Goal: Task Accomplishment & Management: Use online tool/utility

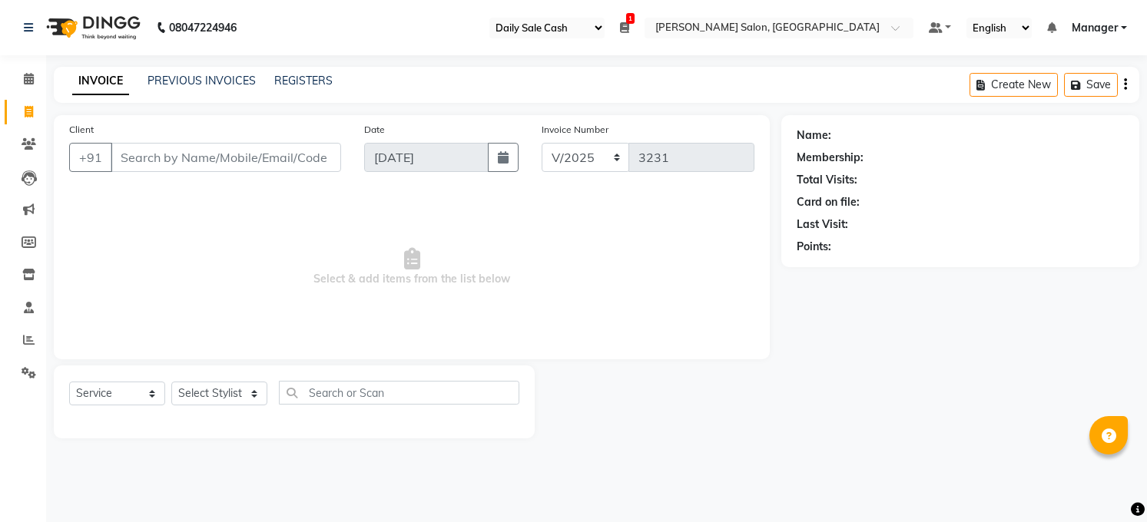
select select "35"
select select "5748"
select select "service"
type input "b"
click at [31, 108] on icon at bounding box center [29, 112] width 8 height 12
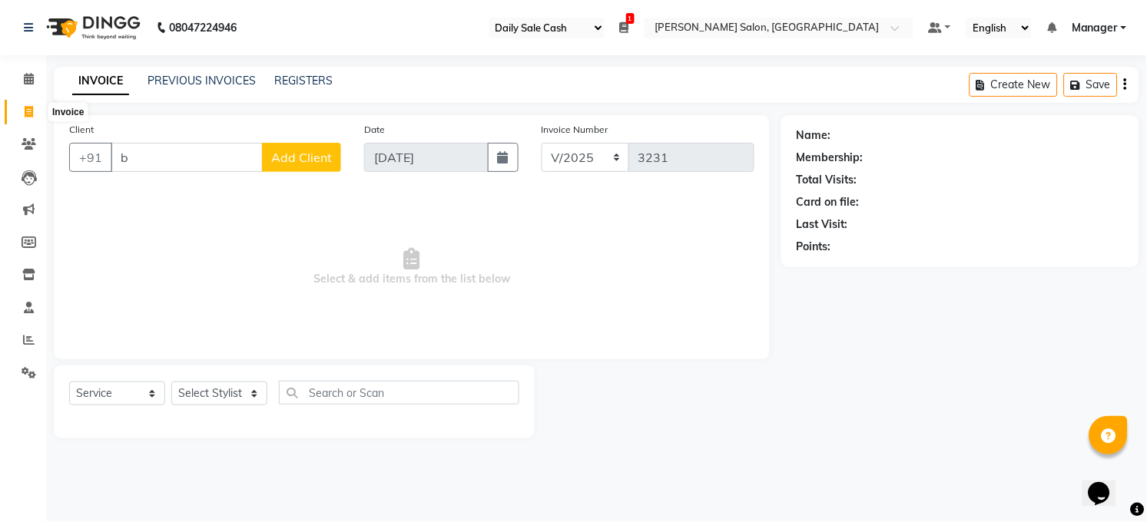
select select "service"
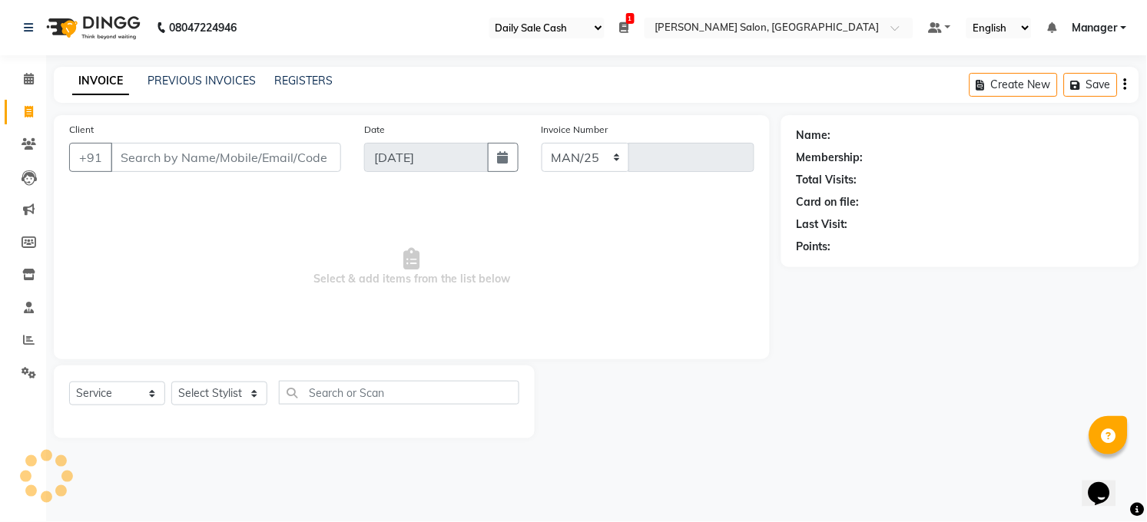
select select "5748"
type input "3231"
select select "35"
select select "5748"
select select "service"
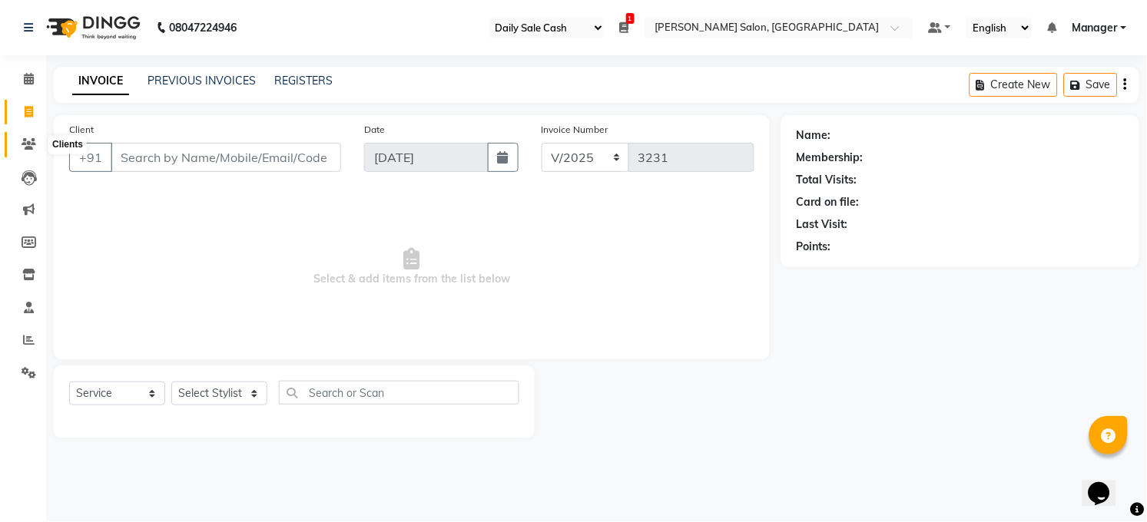
click at [22, 144] on icon at bounding box center [29, 144] width 15 height 12
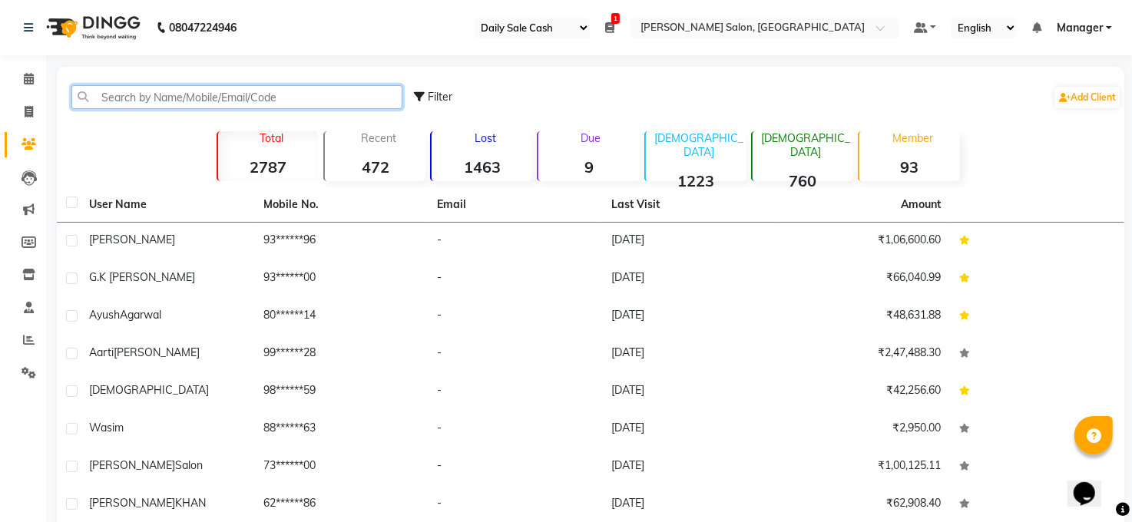
click at [154, 91] on input "text" at bounding box center [236, 97] width 331 height 24
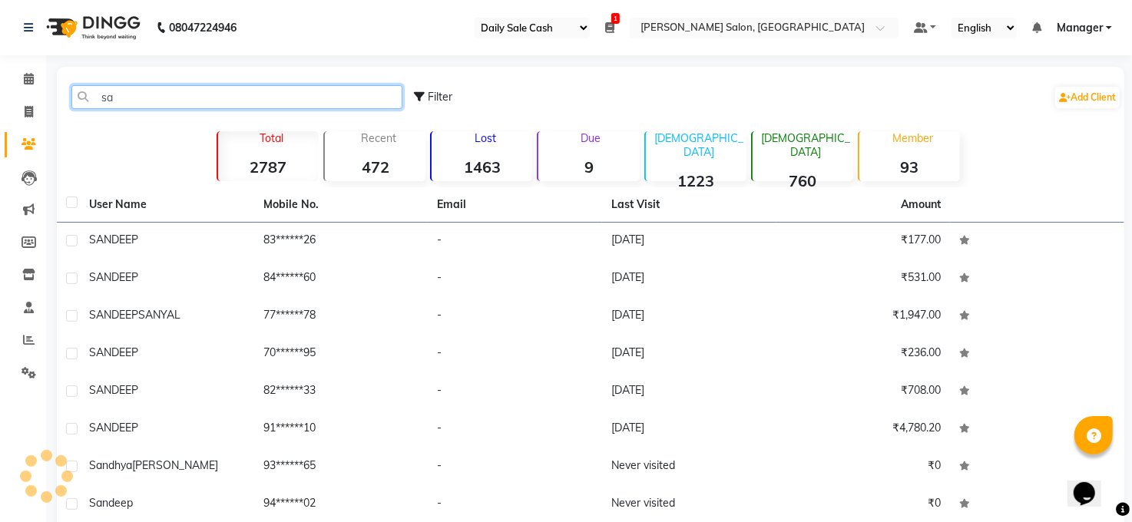
type input "s"
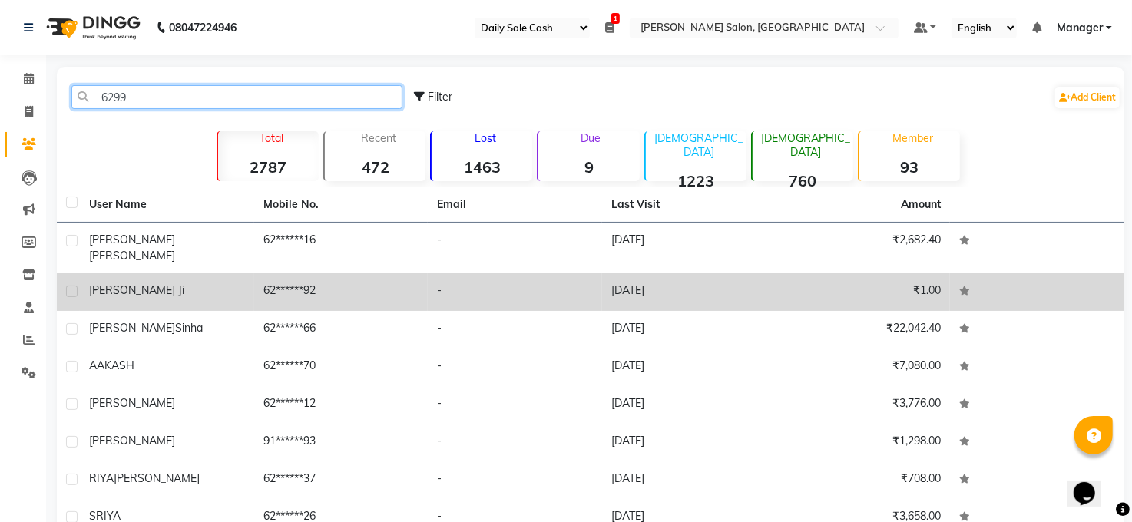
type input "6299"
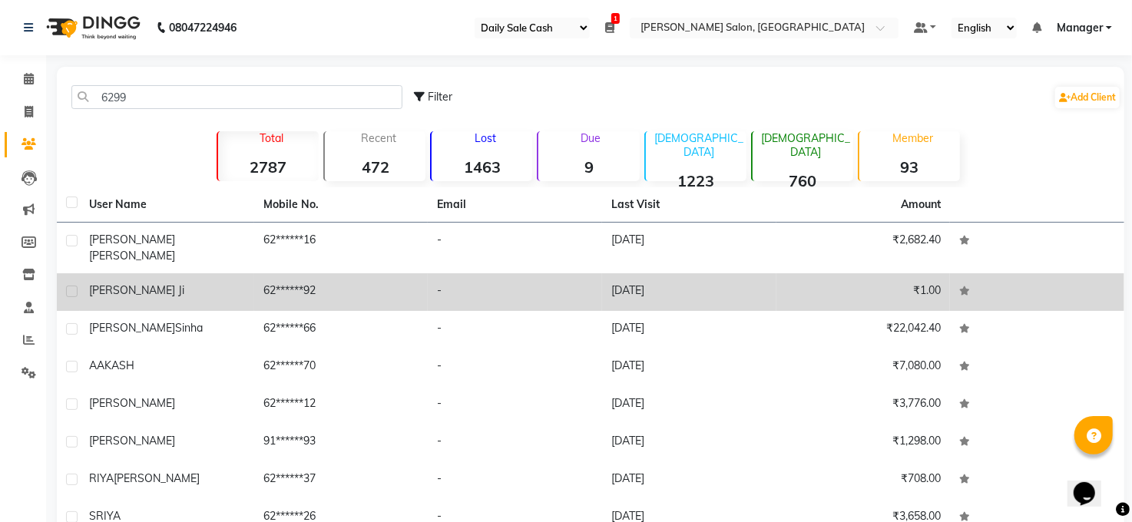
click at [166, 285] on div "[PERSON_NAME] ji" at bounding box center [167, 291] width 156 height 16
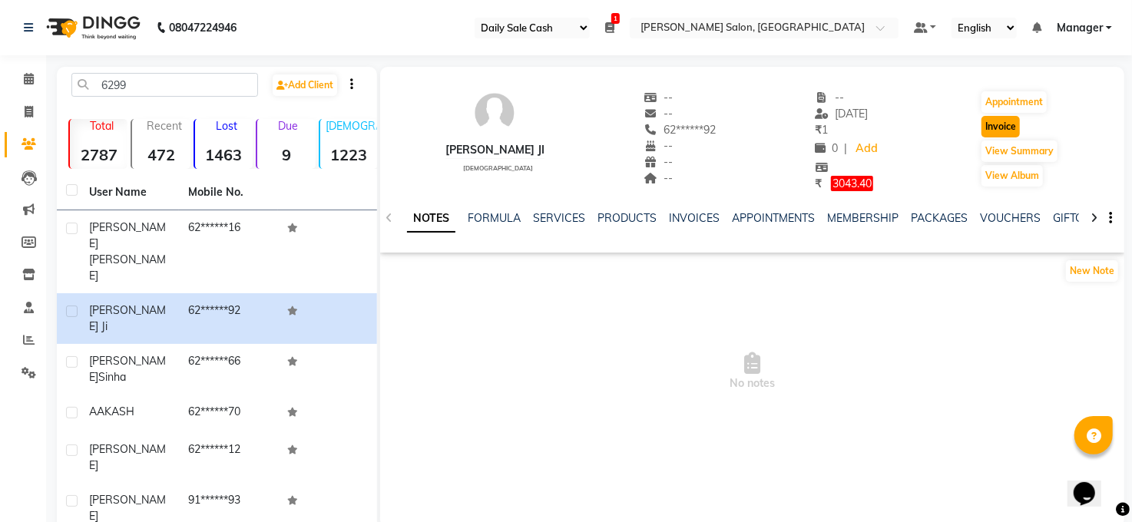
click at [984, 127] on button "Invoice" at bounding box center [1000, 127] width 38 height 22
select select "service"
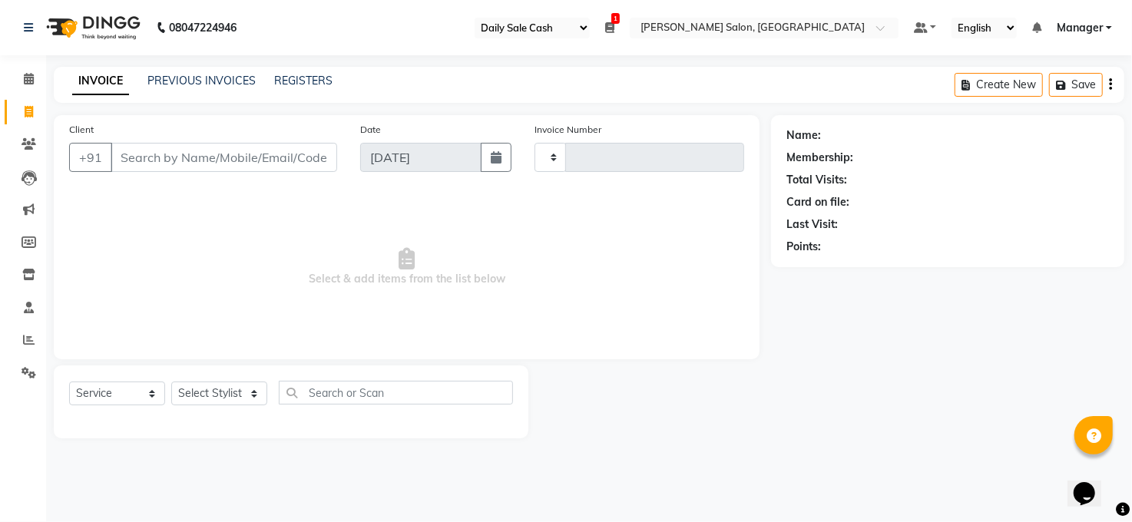
type input "3231"
select select "5748"
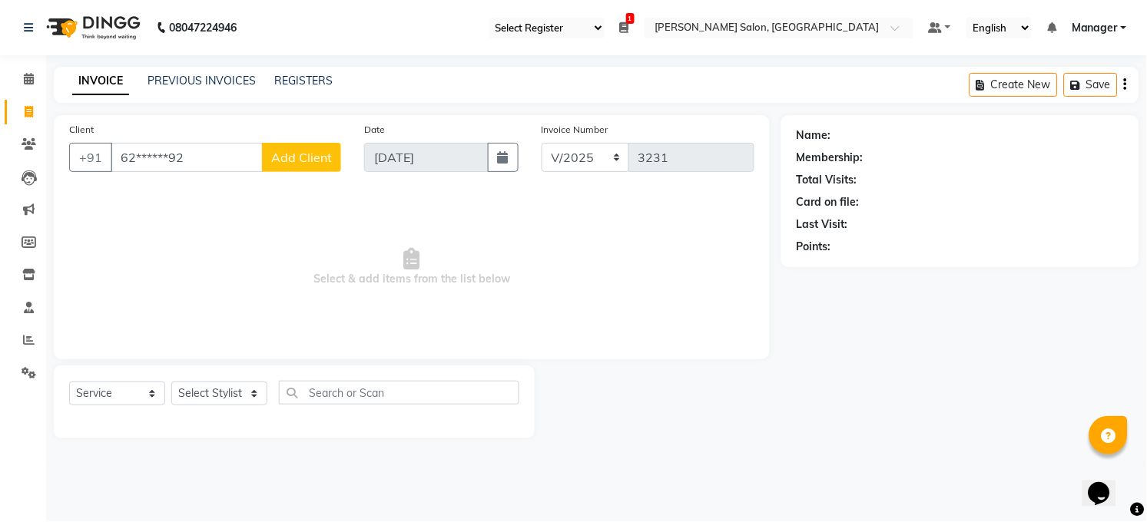
click at [242, 160] on input "62******92" at bounding box center [187, 157] width 152 height 29
type input "6"
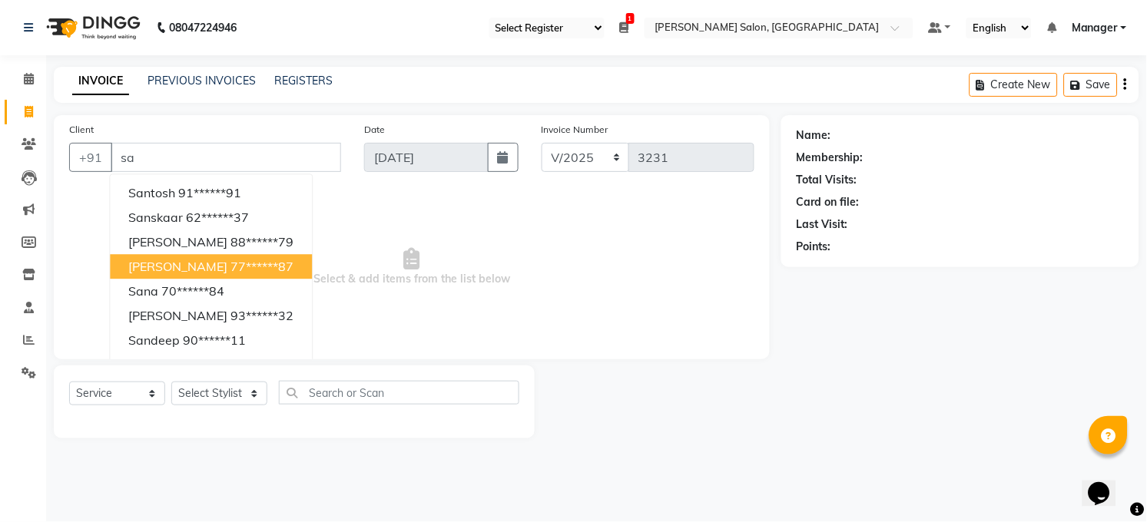
type input "s"
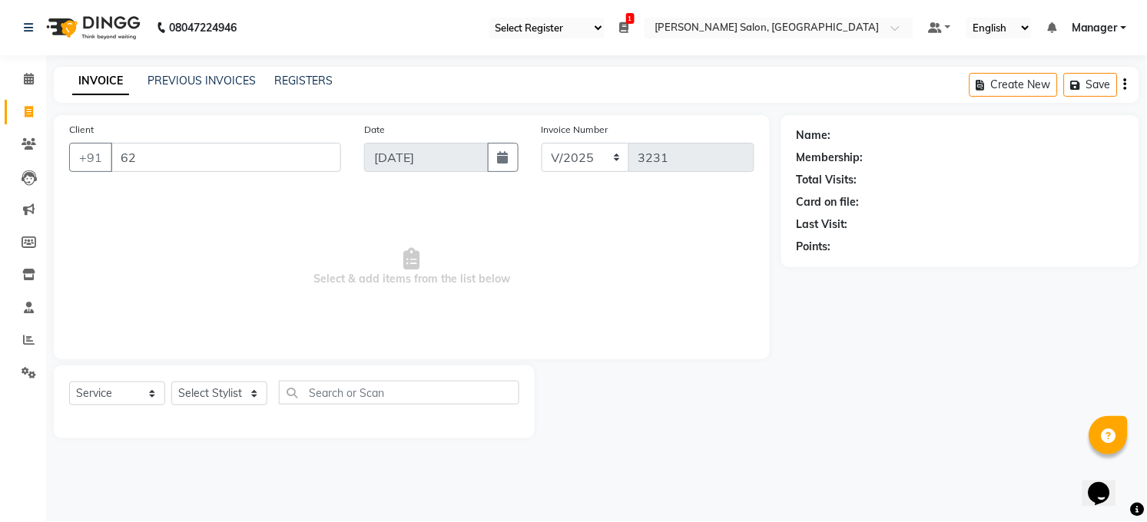
type input "6"
click at [215, 384] on select "Select Stylist [PERSON_NAME] [PERSON_NAME] COUNTER Manager [PERSON_NAME] [PERSO…" at bounding box center [219, 394] width 96 height 24
select select "40299"
click at [171, 382] on select "Select Stylist [PERSON_NAME] [PERSON_NAME] COUNTER Manager [PERSON_NAME] [PERSO…" at bounding box center [219, 394] width 96 height 24
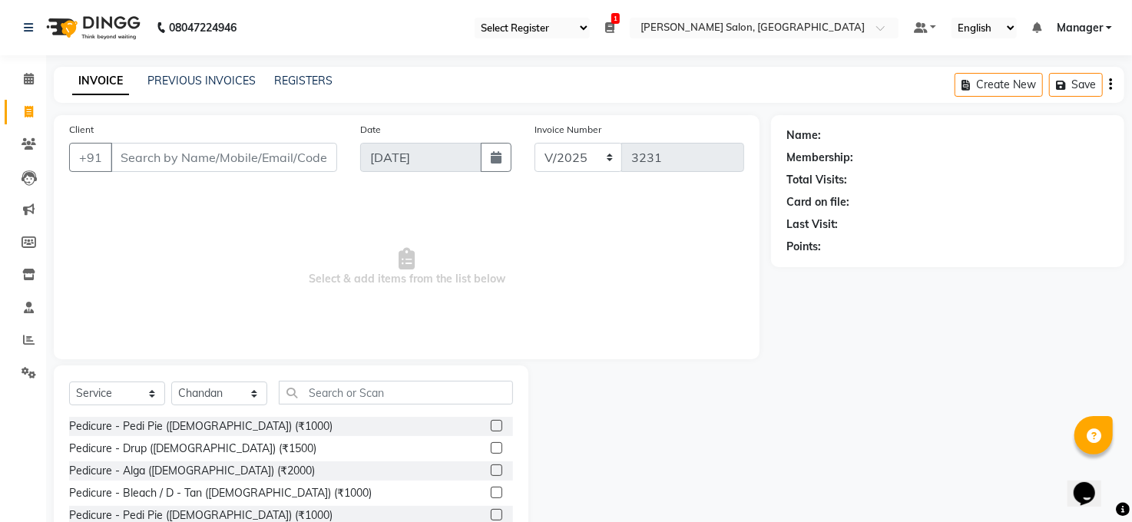
click at [347, 409] on div "Select Service Product Membership Package Voucher Prepaid Gift Card Select Styl…" at bounding box center [291, 399] width 444 height 36
click at [367, 389] on input "text" at bounding box center [396, 393] width 234 height 24
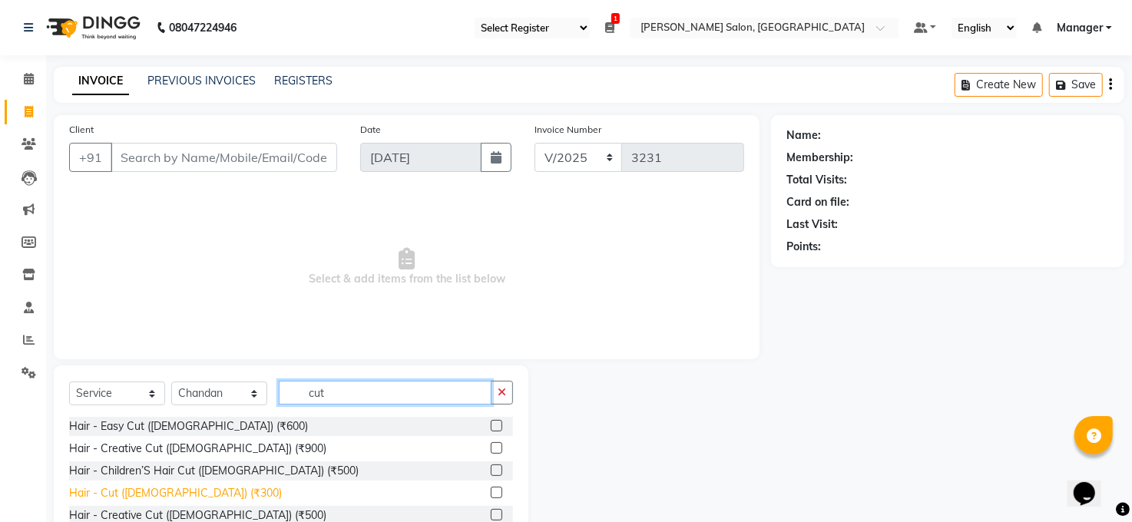
type input "cut"
click at [164, 492] on div "Hair - Cut ([DEMOGRAPHIC_DATA]) (₹300)" at bounding box center [175, 493] width 213 height 16
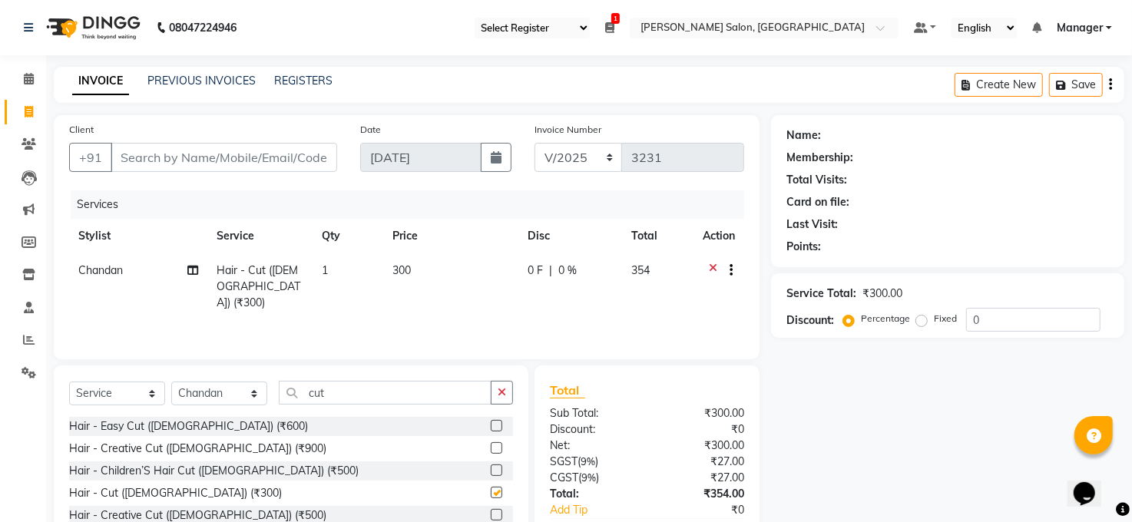
checkbox input "false"
click at [396, 401] on input "cut" at bounding box center [385, 393] width 213 height 24
type input "c"
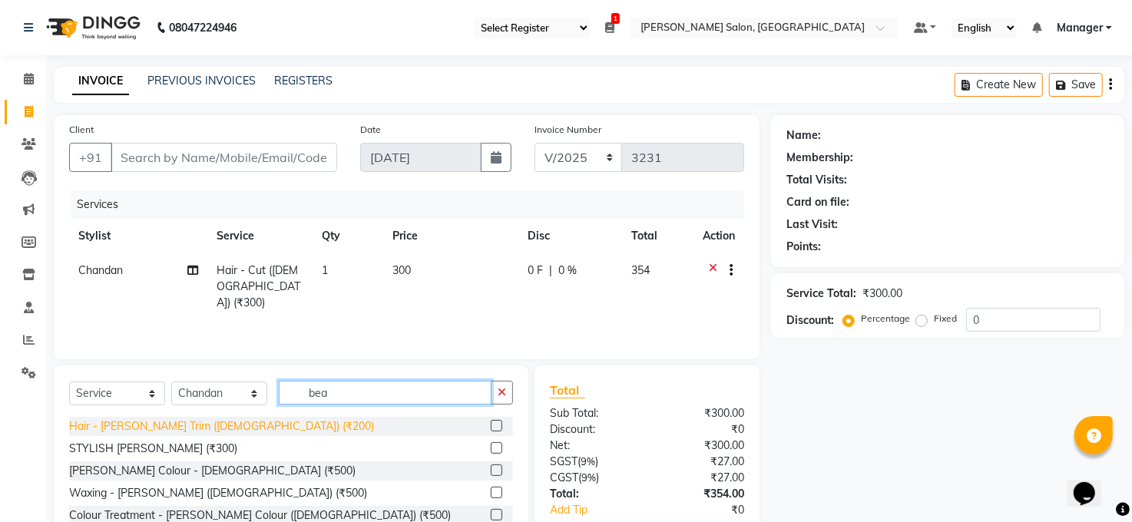
type input "bea"
click at [208, 432] on div "Hair - [PERSON_NAME] Trim ([DEMOGRAPHIC_DATA]) (₹200)" at bounding box center [221, 427] width 305 height 16
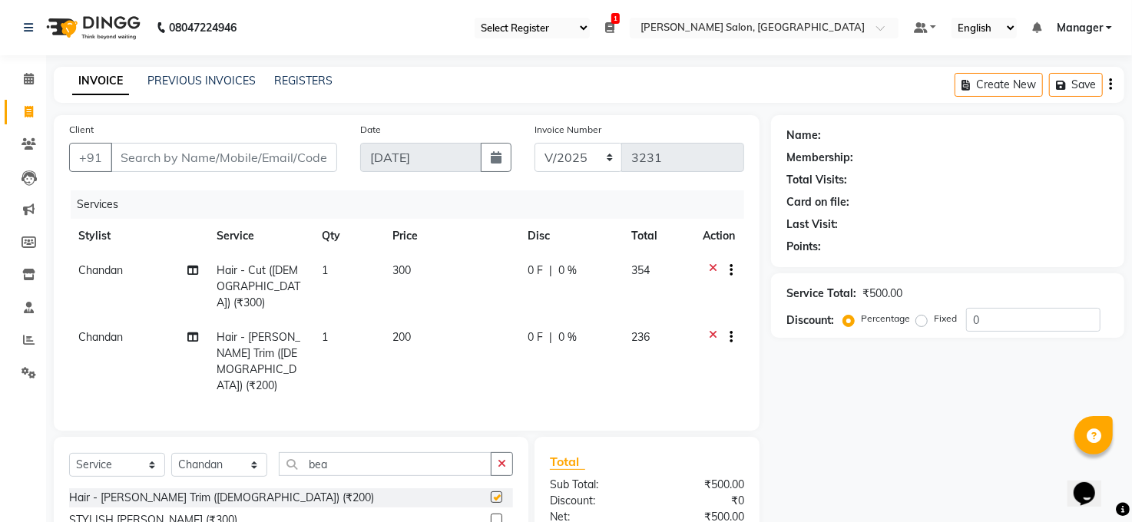
checkbox input "false"
click at [283, 165] on input "Client" at bounding box center [224, 157] width 227 height 29
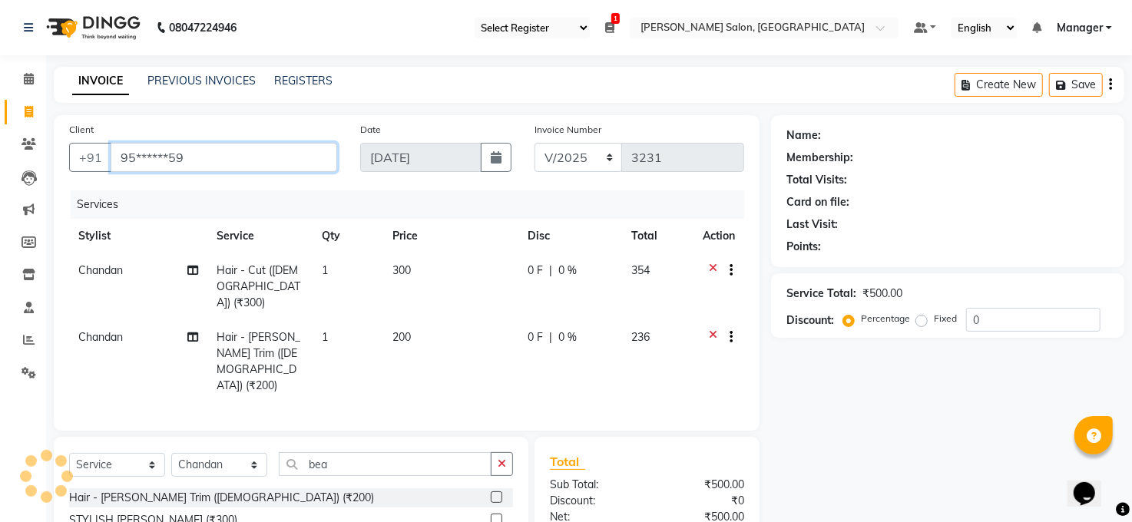
type input "95******59"
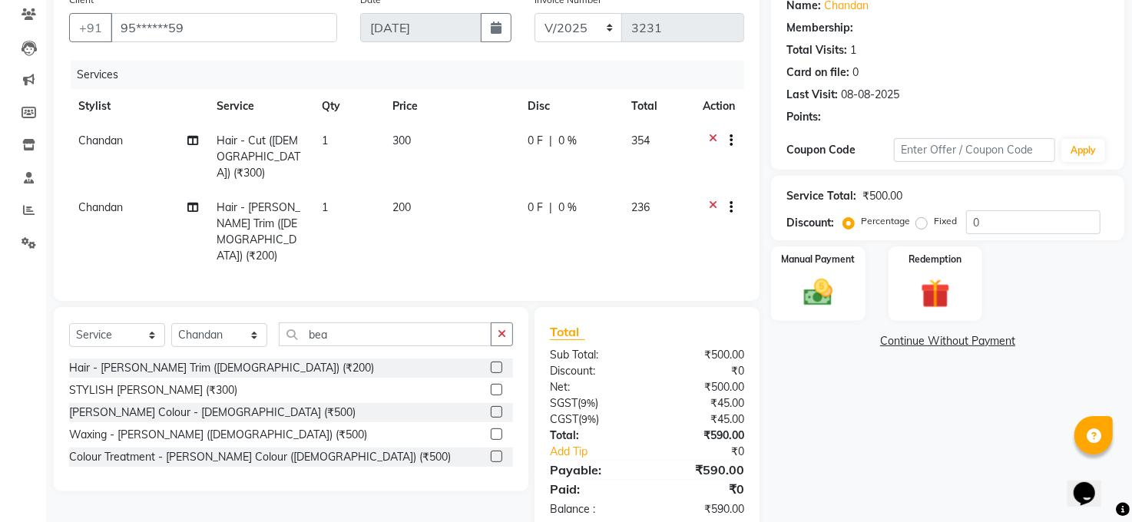
select select "1: Object"
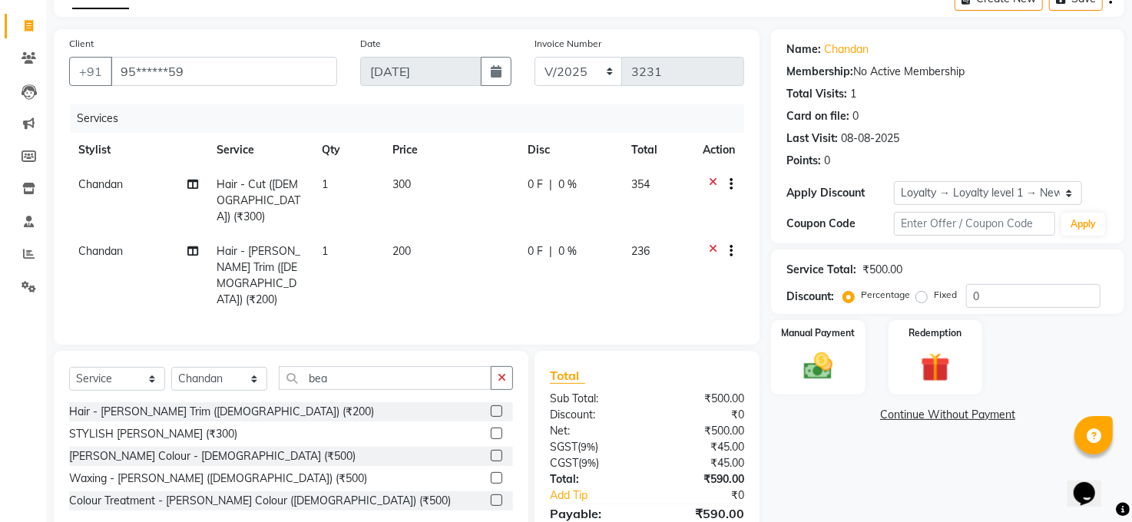
scroll to position [130, 0]
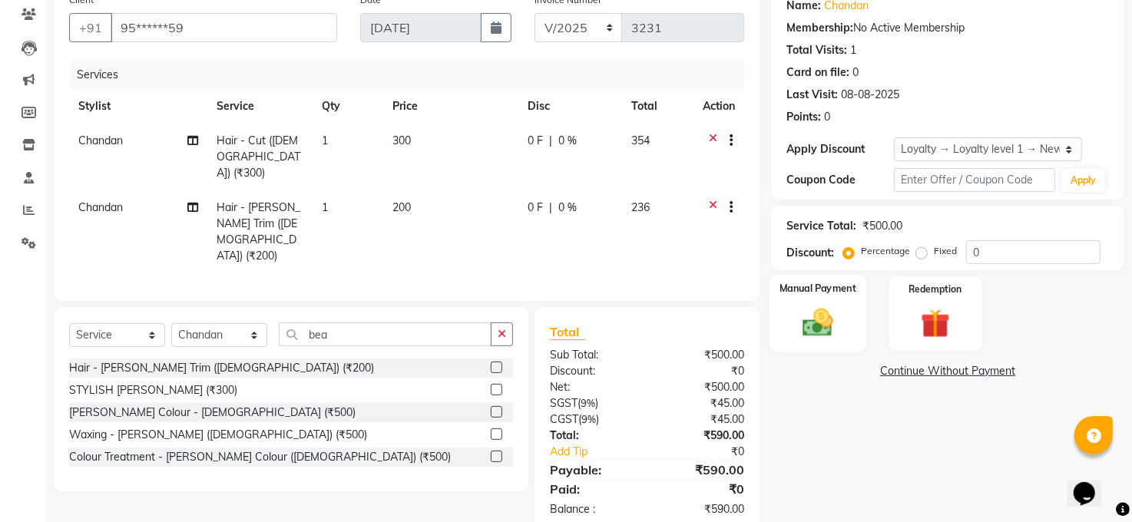
click at [815, 298] on div "Manual Payment" at bounding box center [818, 314] width 98 height 78
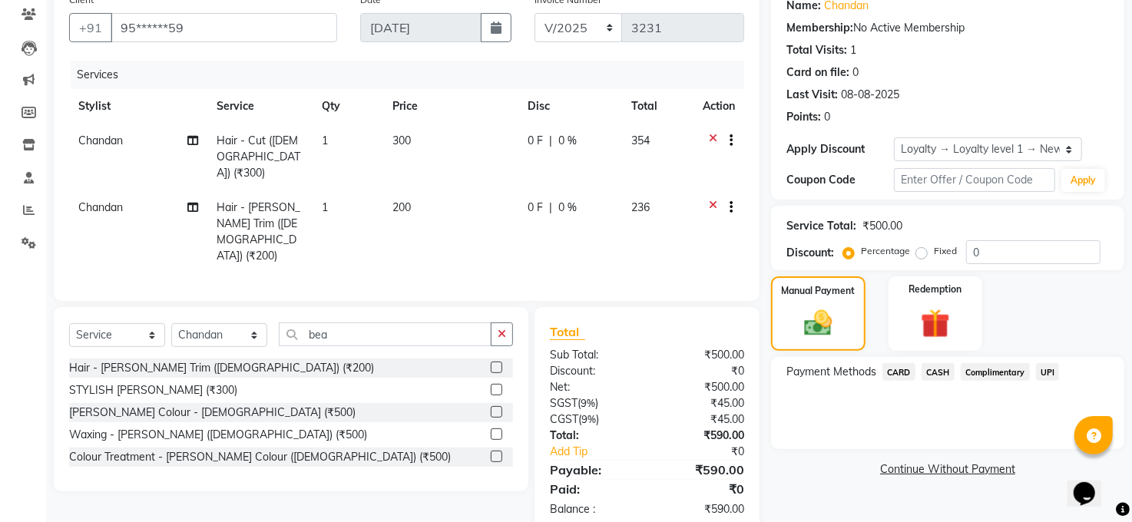
click at [932, 372] on span "CASH" at bounding box center [938, 372] width 33 height 18
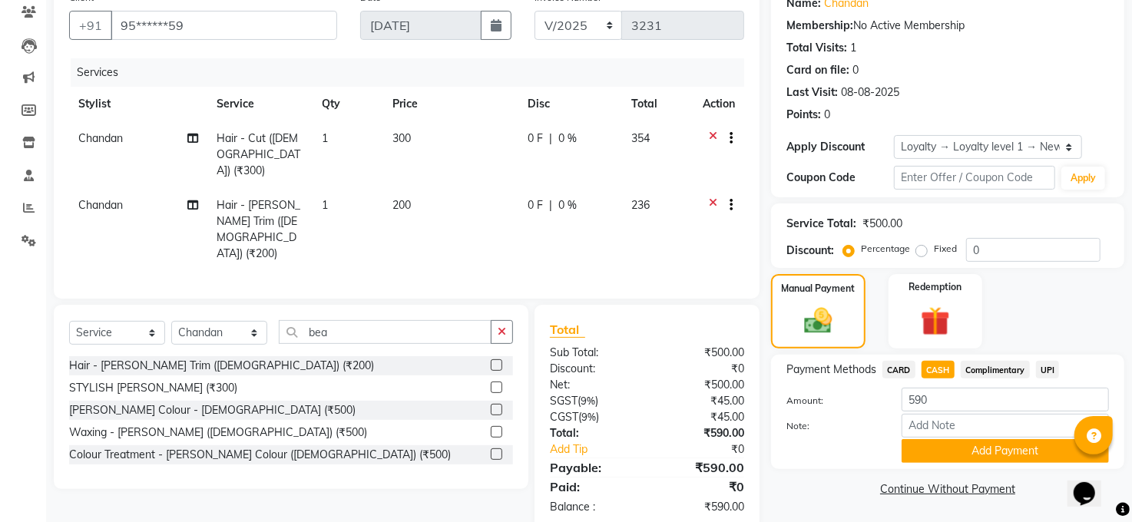
scroll to position [133, 0]
click at [1021, 455] on button "Add Payment" at bounding box center [1005, 451] width 207 height 24
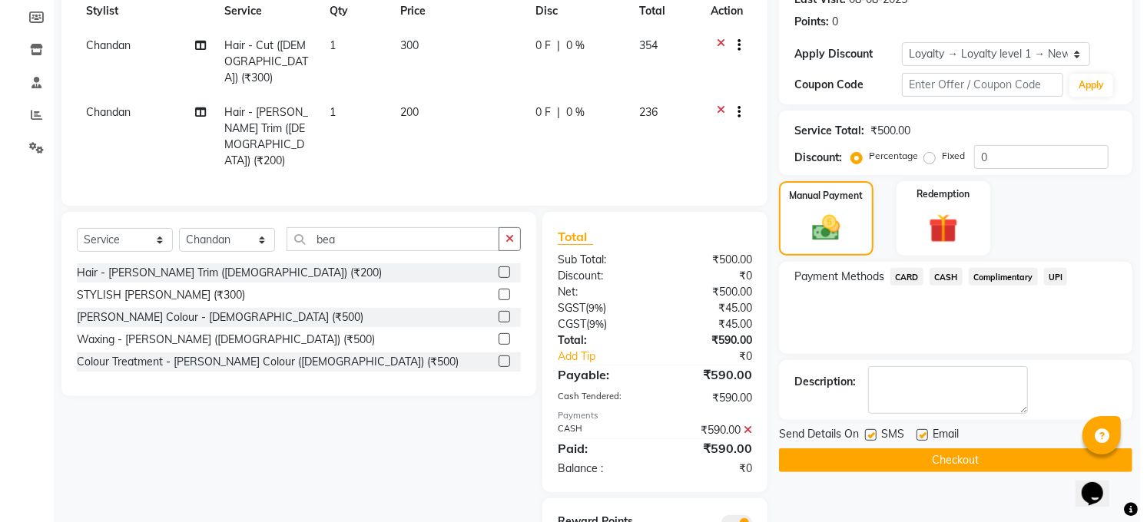
scroll to position [260, 0]
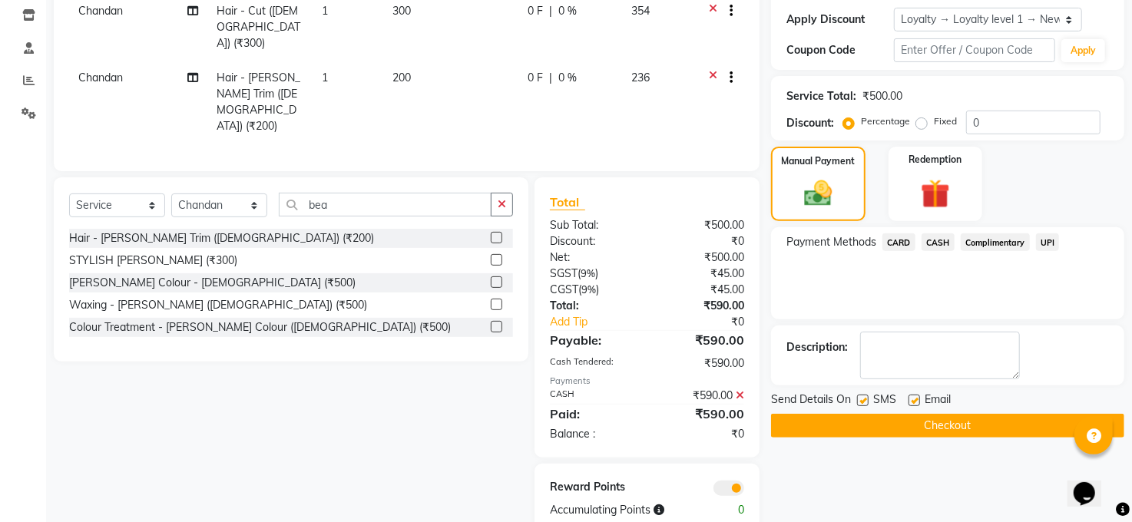
click at [741, 481] on span at bounding box center [728, 488] width 31 height 15
click at [744, 491] on input "checkbox" at bounding box center [744, 491] width 0 height 0
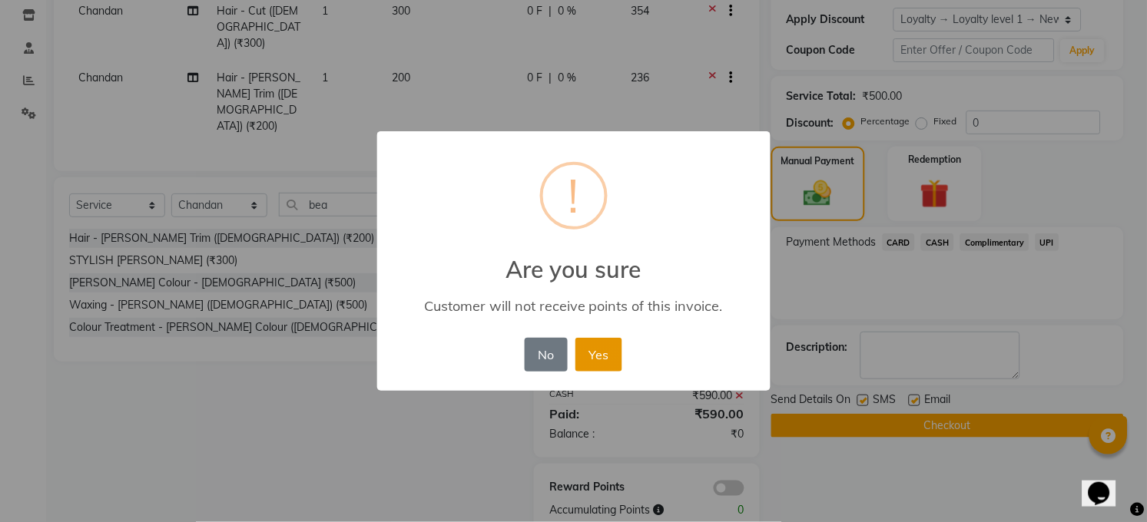
click at [604, 359] on button "Yes" at bounding box center [598, 355] width 47 height 34
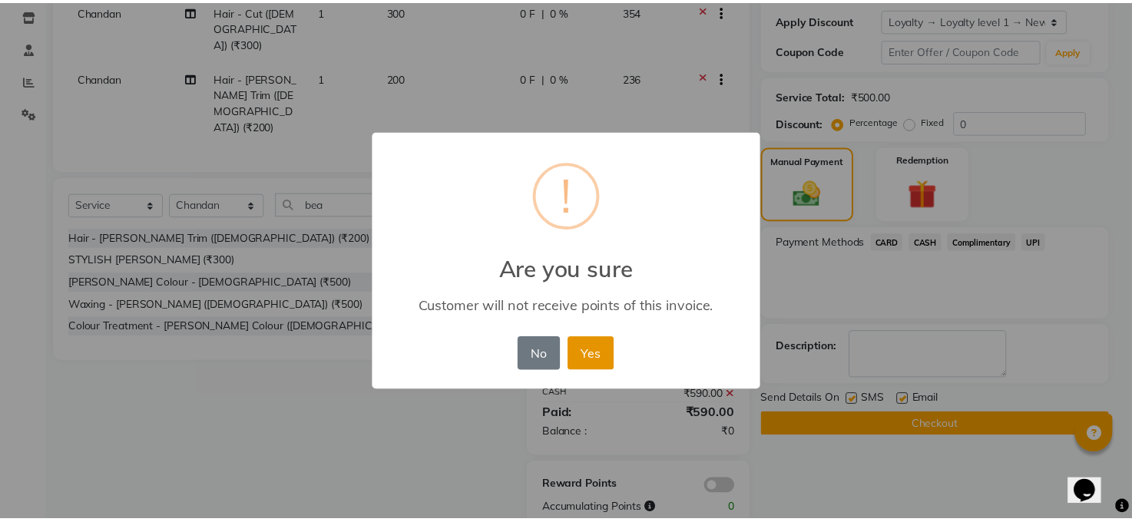
scroll to position [238, 0]
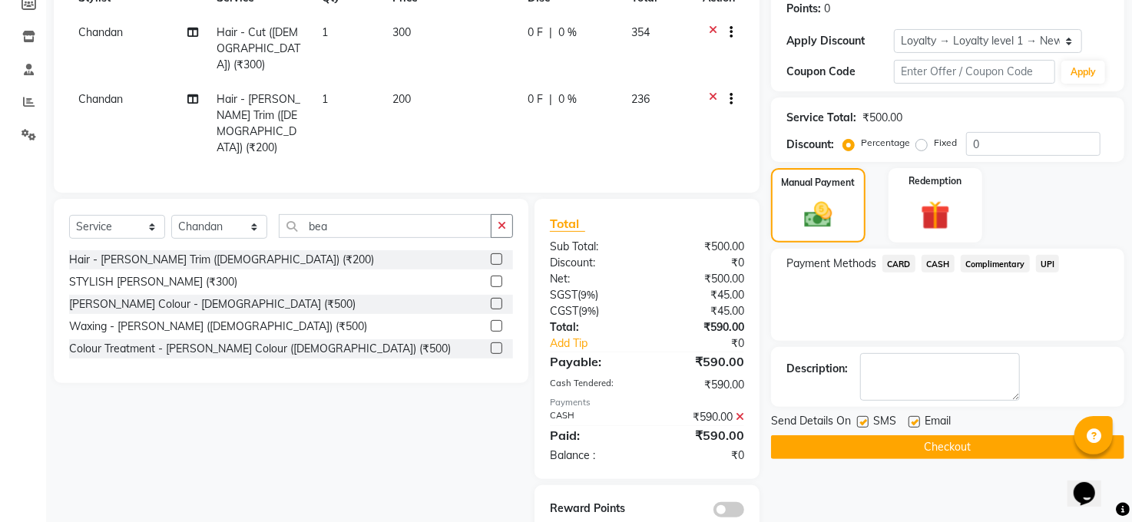
click at [905, 455] on button "Checkout" at bounding box center [947, 447] width 353 height 24
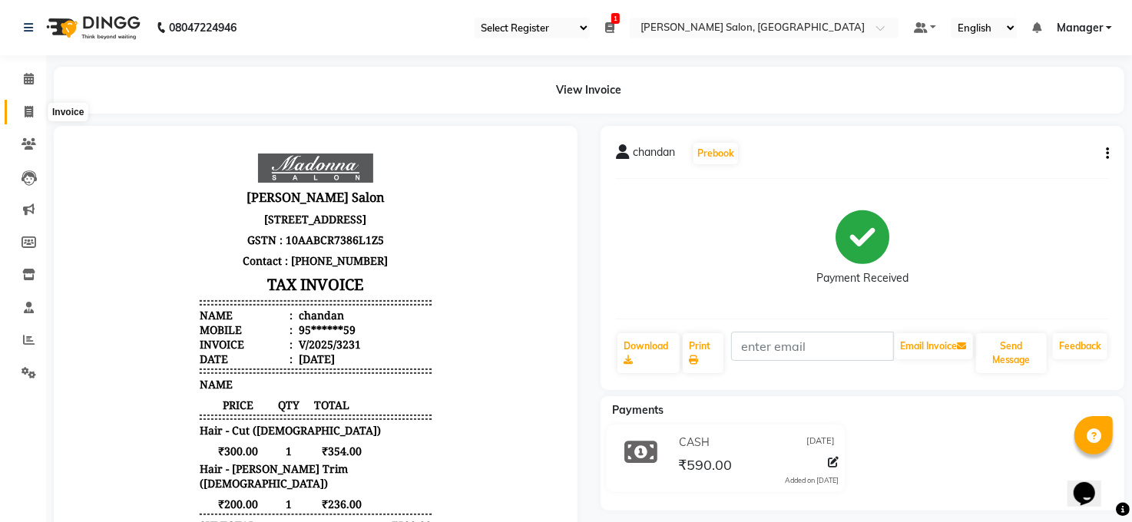
click at [25, 107] on icon at bounding box center [29, 112] width 8 height 12
select select "5748"
select select "service"
